Goal: Task Accomplishment & Management: Manage account settings

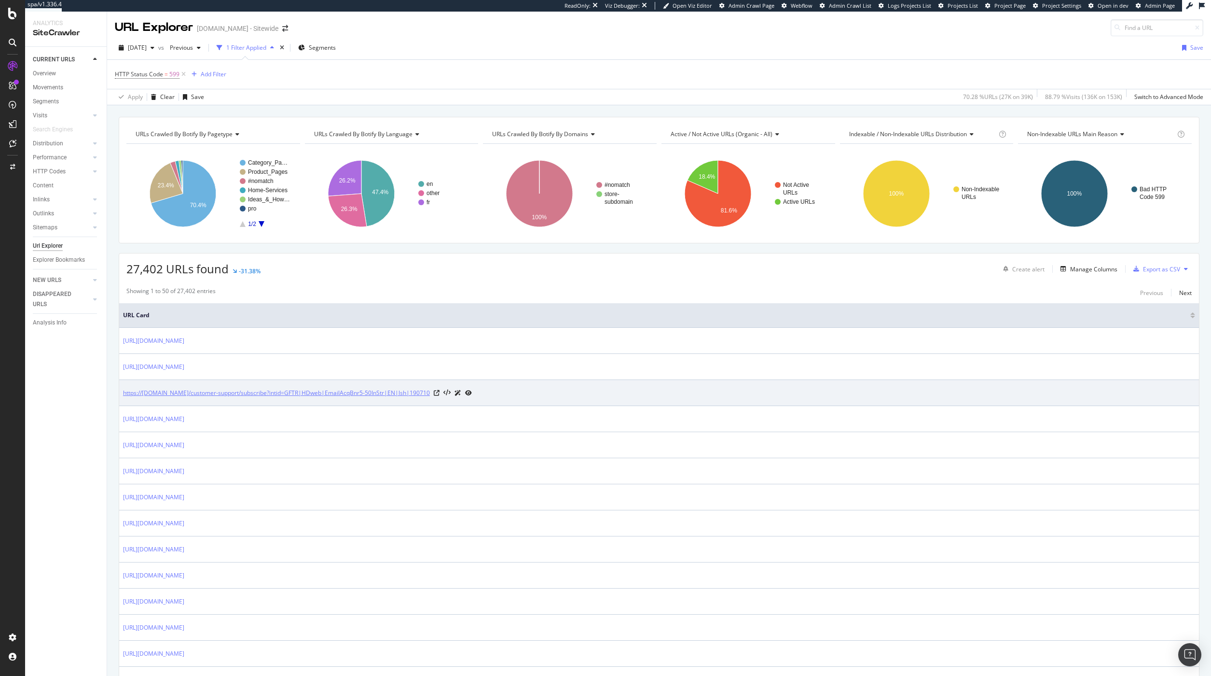
click at [222, 393] on link "https://[DOMAIN_NAME]/customer-support/subscribe?intid=GFTR|HDweb|EmailAcqBnr5-…" at bounding box center [276, 393] width 307 height 10
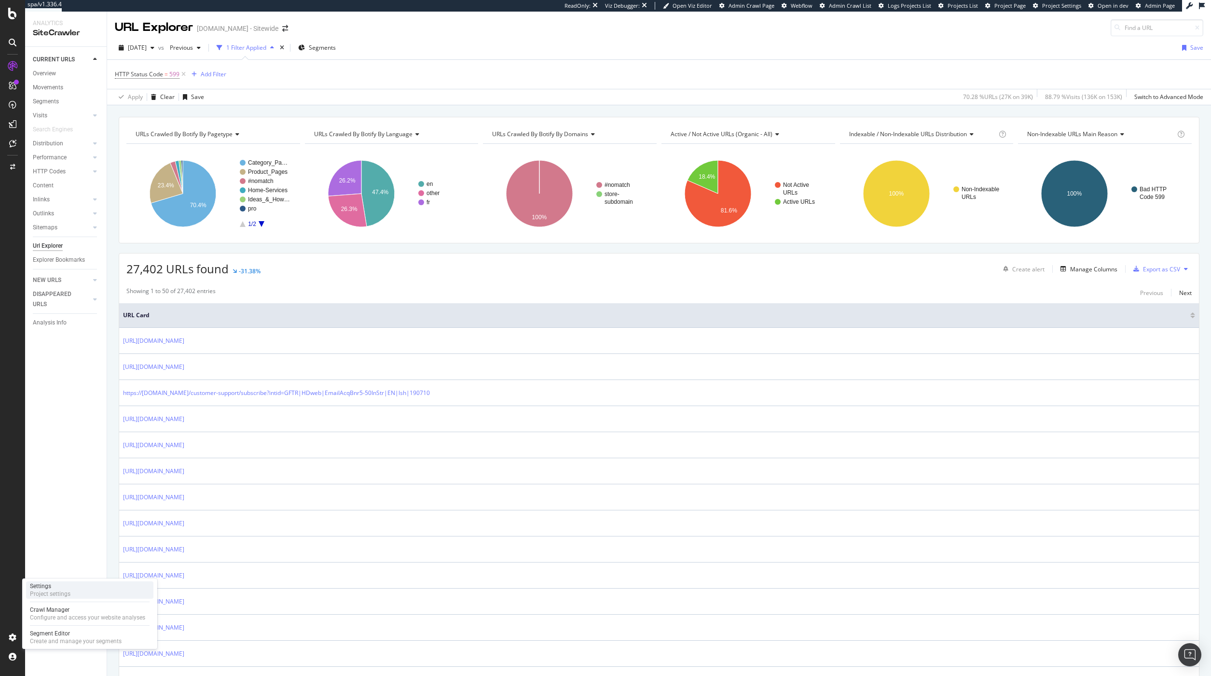
click at [40, 595] on div "Project settings" at bounding box center [50, 594] width 41 height 8
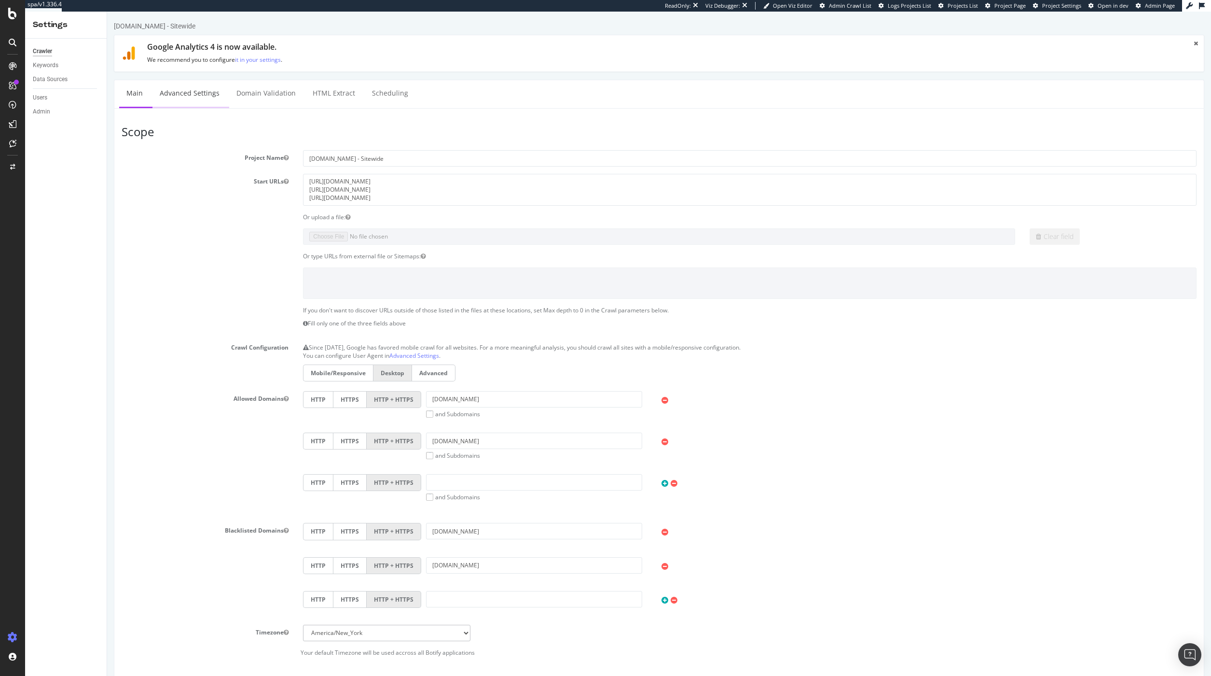
click at [198, 85] on link "Advanced Settings" at bounding box center [190, 93] width 74 height 27
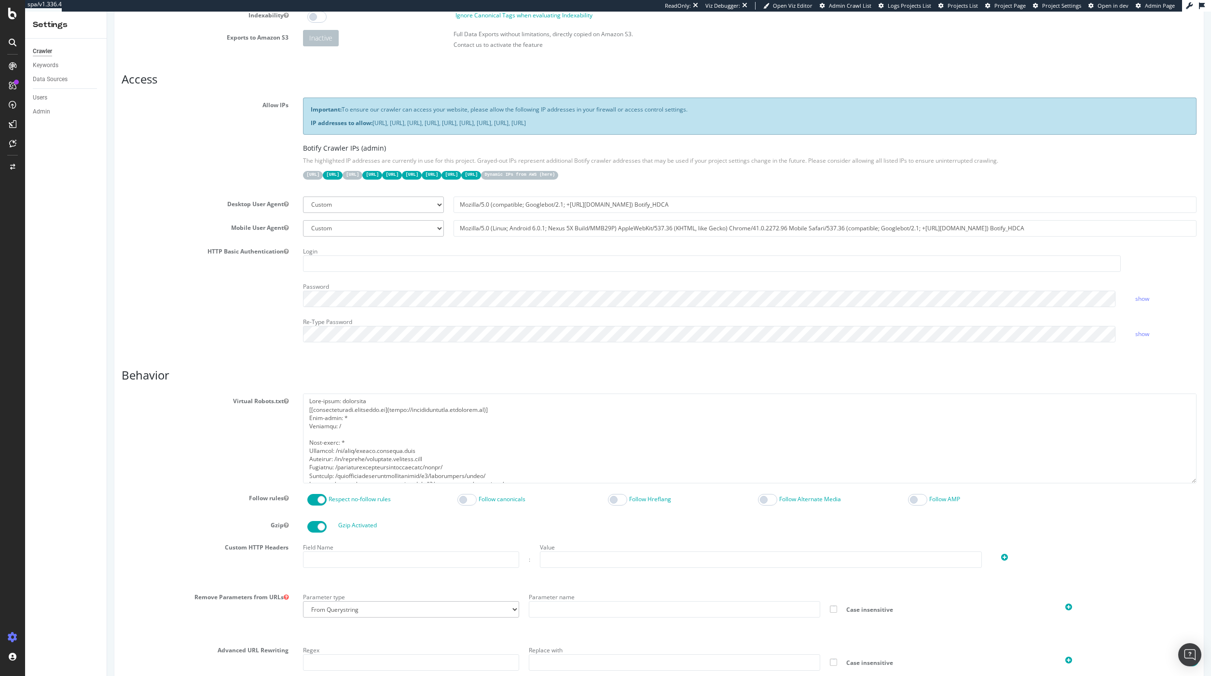
scroll to position [172, 0]
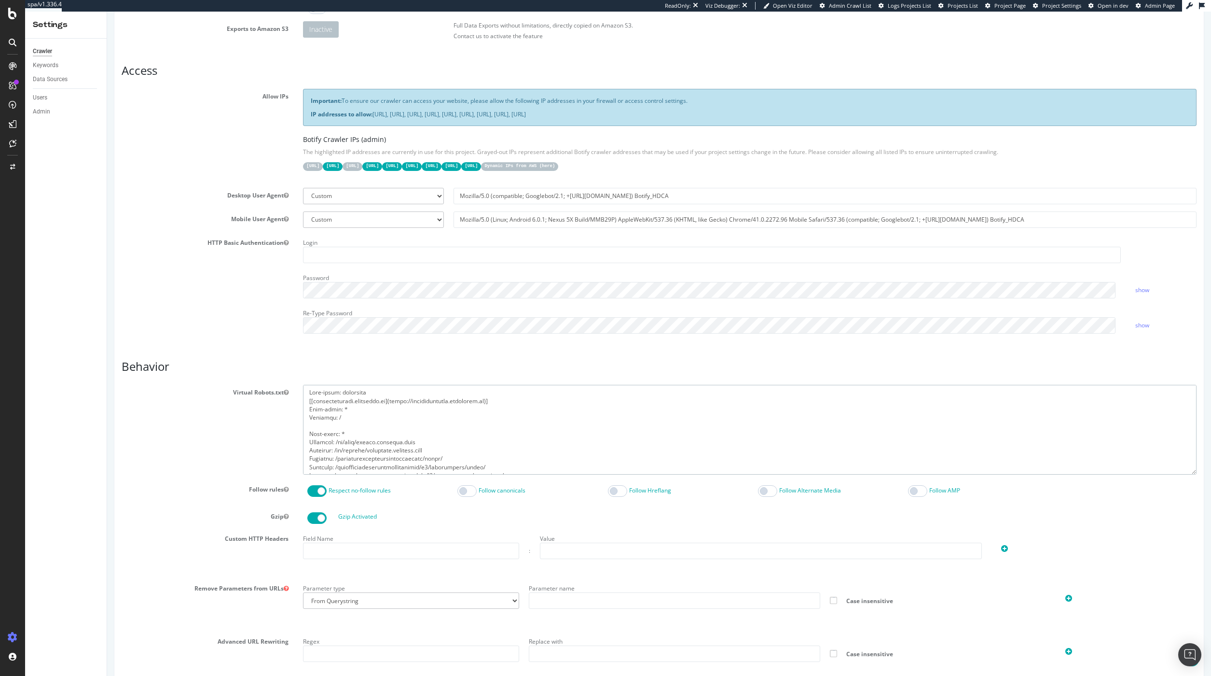
click at [481, 391] on textarea at bounding box center [750, 429] width 894 height 89
click at [458, 408] on textarea at bounding box center [750, 429] width 894 height 89
click at [507, 396] on textarea at bounding box center [750, 429] width 894 height 89
drag, startPoint x: 508, startPoint y: 402, endPoint x: 297, endPoint y: 400, distance: 210.4
click at [303, 400] on textarea at bounding box center [750, 429] width 894 height 89
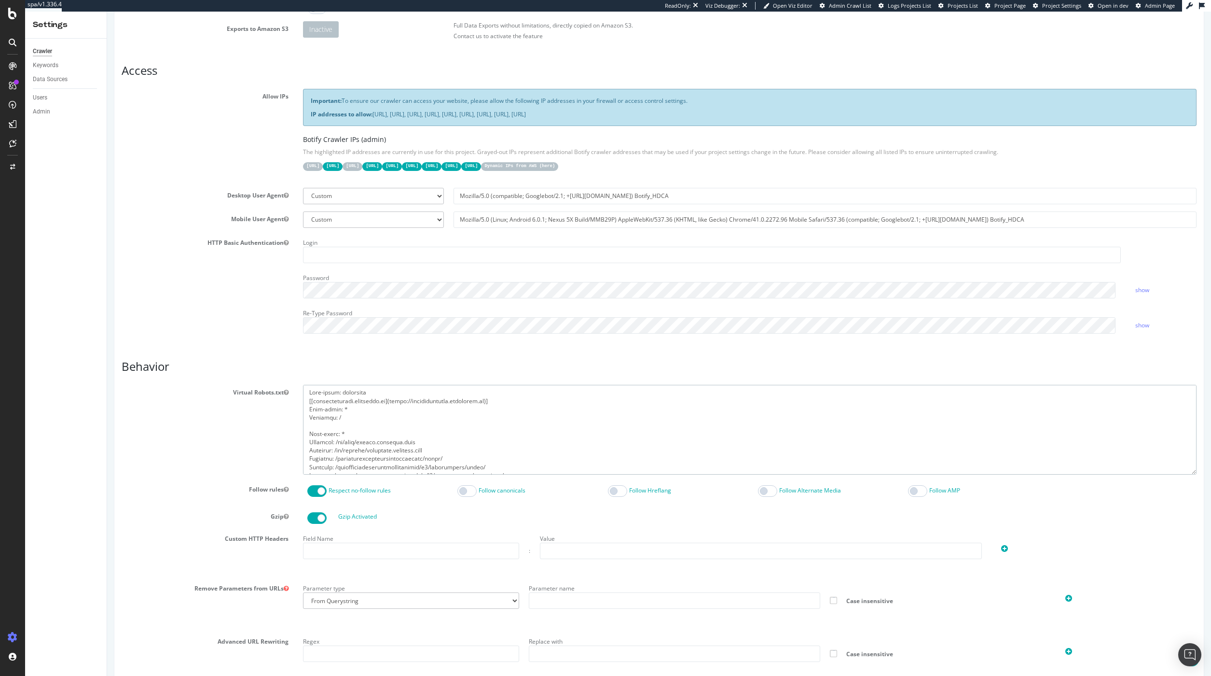
click at [447, 418] on textarea at bounding box center [750, 429] width 894 height 89
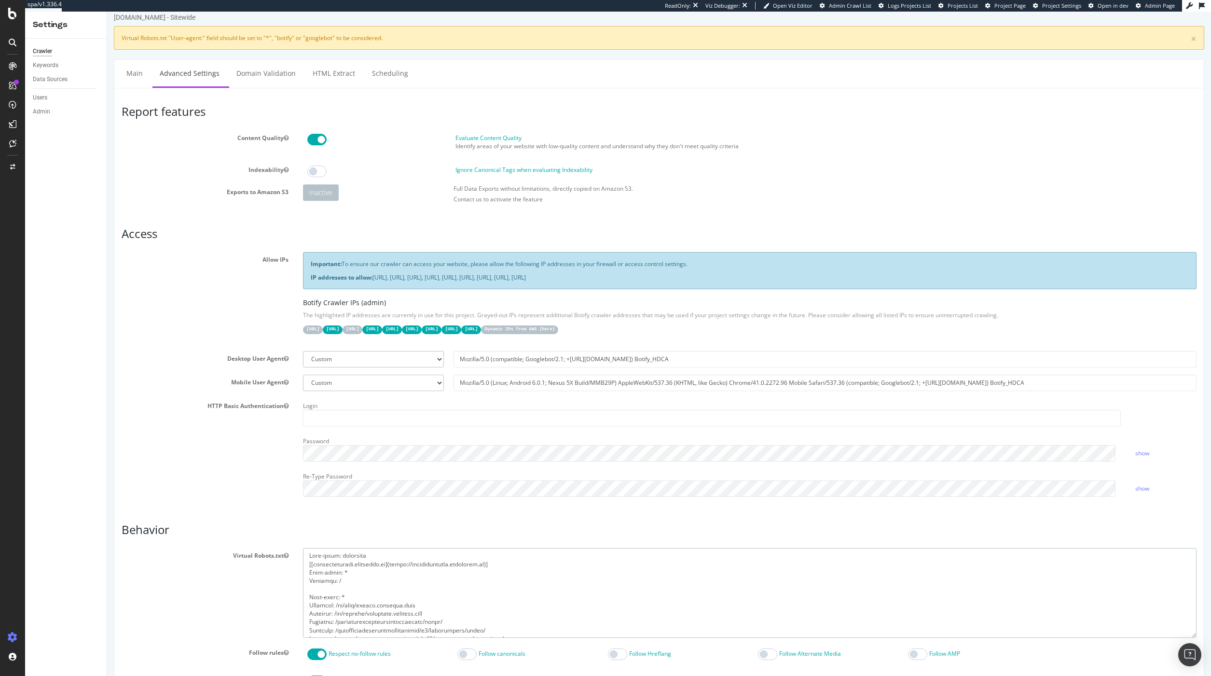
scroll to position [0, 0]
